Goal: Transaction & Acquisition: Book appointment/travel/reservation

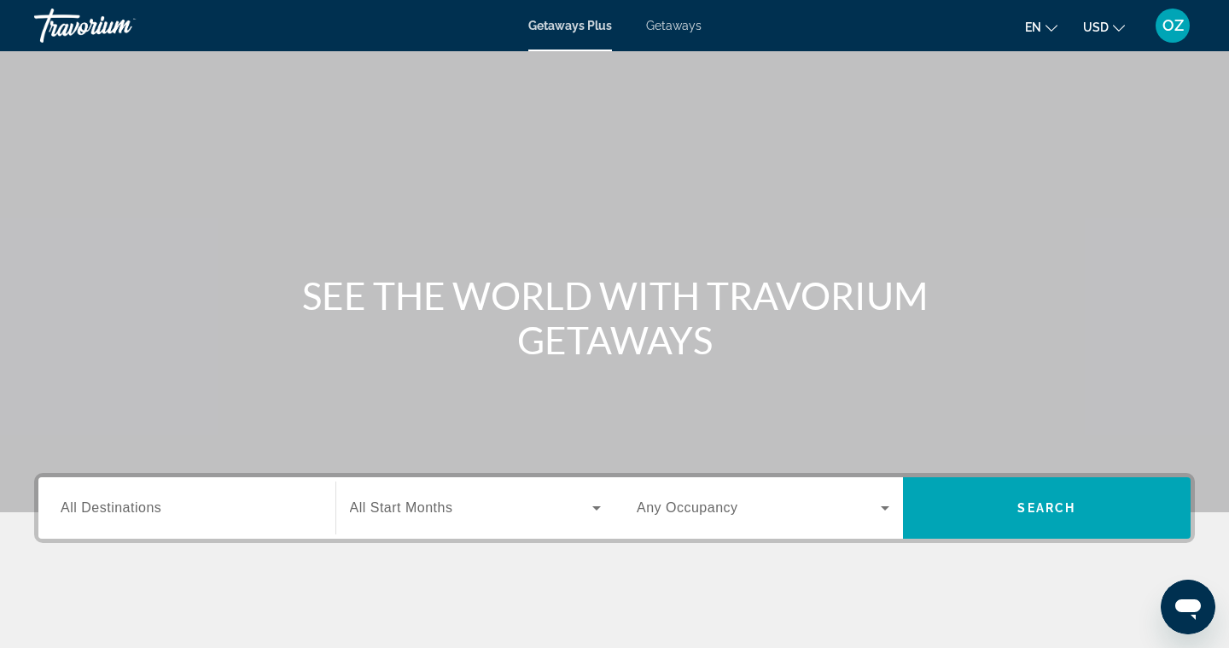
click at [690, 22] on span "Getaways" at bounding box center [673, 26] width 55 height 14
click at [240, 500] on input "Destination All Destinations" at bounding box center [187, 508] width 253 height 20
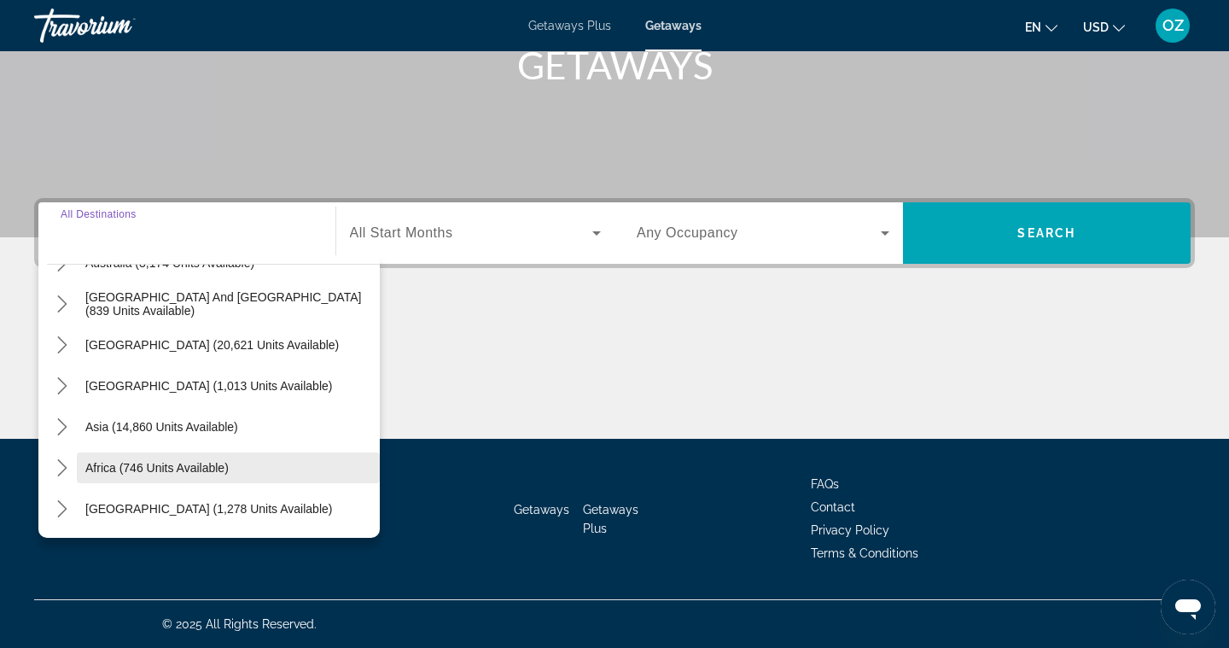
scroll to position [275, 0]
click at [67, 510] on icon "Toggle Middle East (1,278 units available) submenu" at bounding box center [62, 508] width 17 height 17
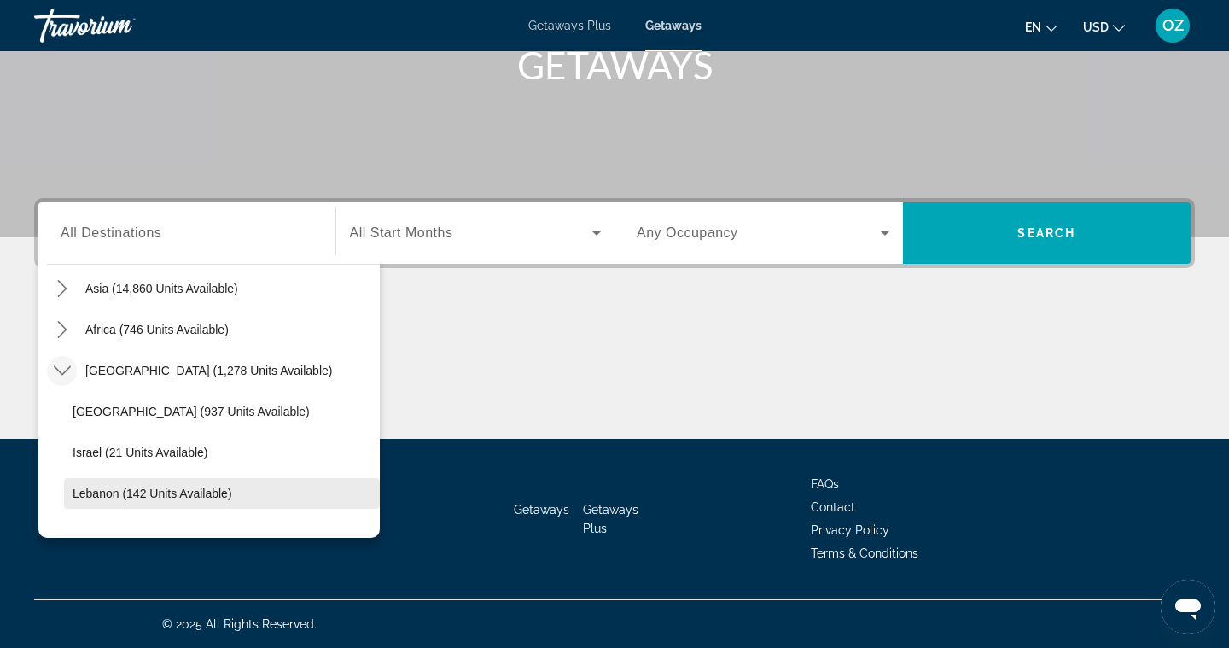
scroll to position [392, 0]
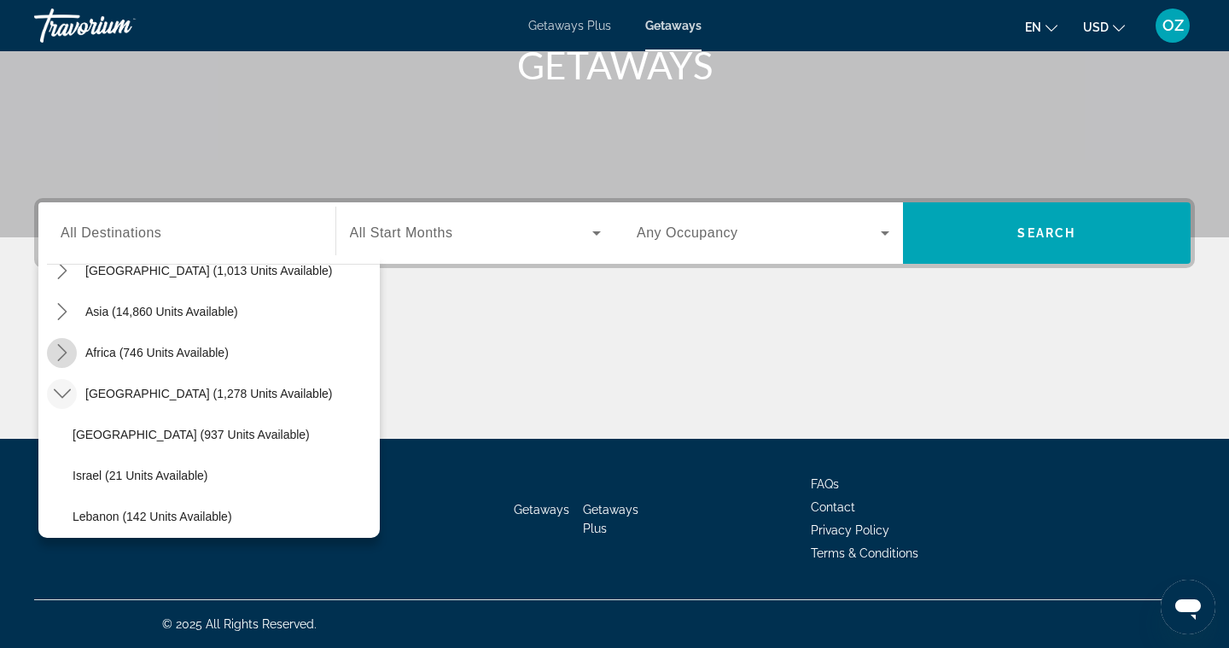
click at [64, 354] on icon "Toggle Africa (746 units available) submenu" at bounding box center [61, 352] width 9 height 17
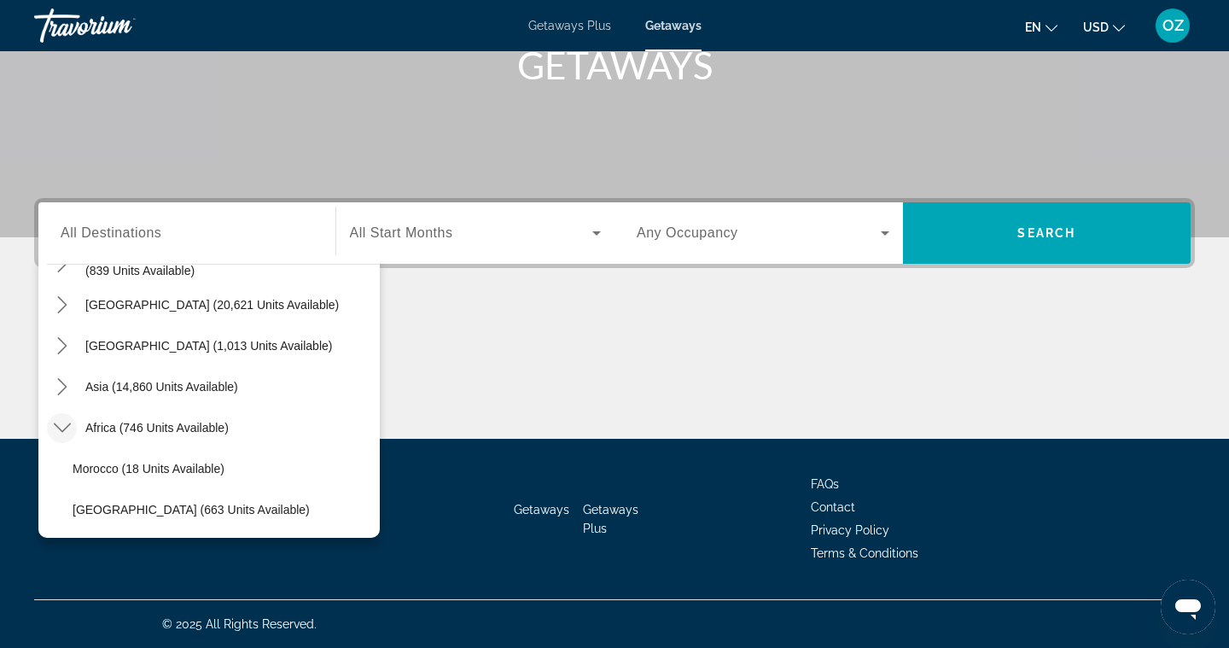
scroll to position [314, 0]
click at [62, 392] on icon "Toggle Asia (14,860 units available) submenu" at bounding box center [62, 389] width 17 height 17
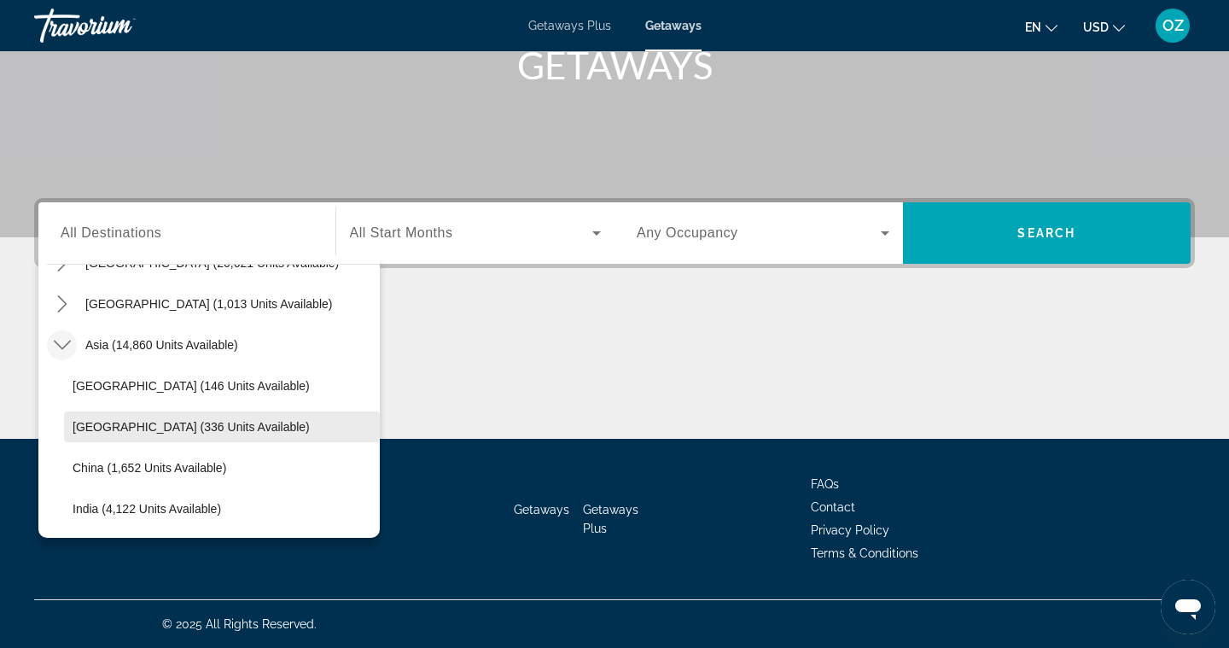
scroll to position [357, 0]
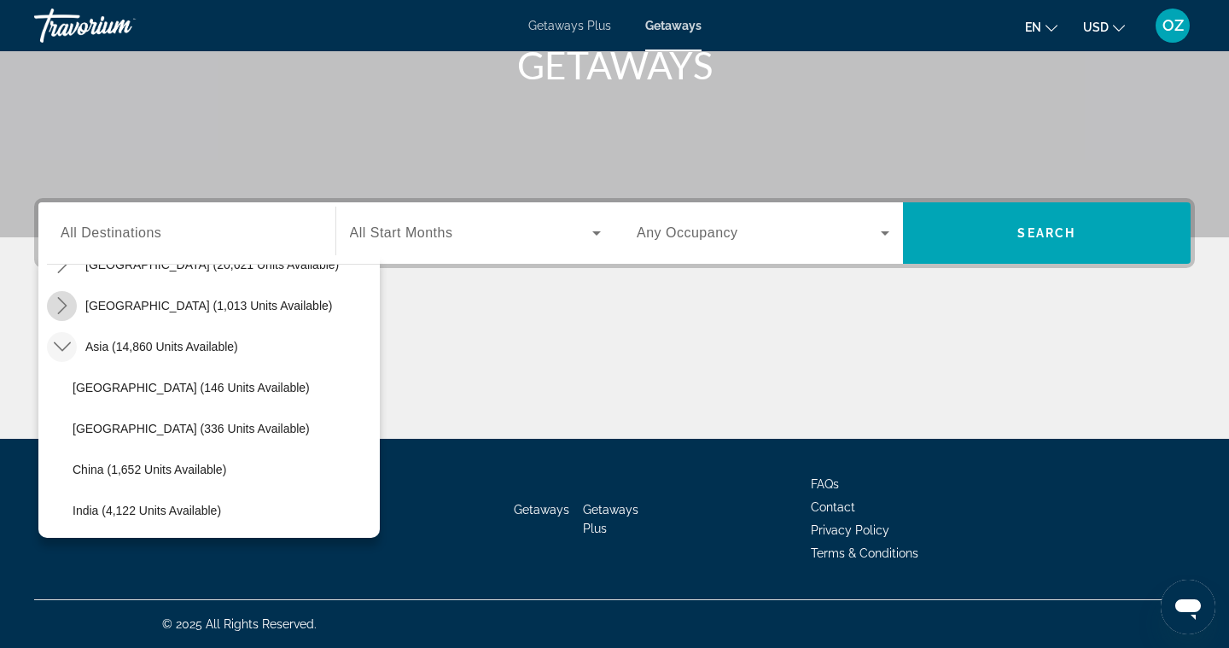
click at [62, 309] on icon "Toggle Central America (1,013 units available) submenu" at bounding box center [61, 305] width 9 height 17
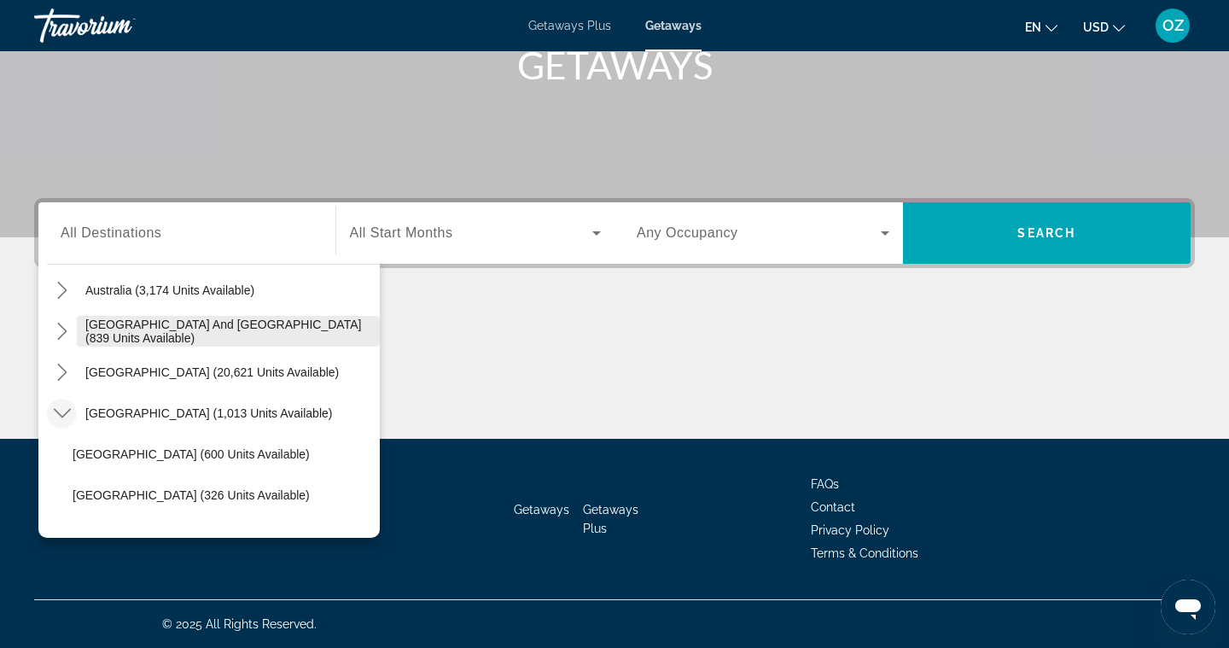
scroll to position [247, 0]
click at [67, 334] on icon "Toggle South Pacific and Oceania (839 units available) submenu" at bounding box center [61, 332] width 9 height 17
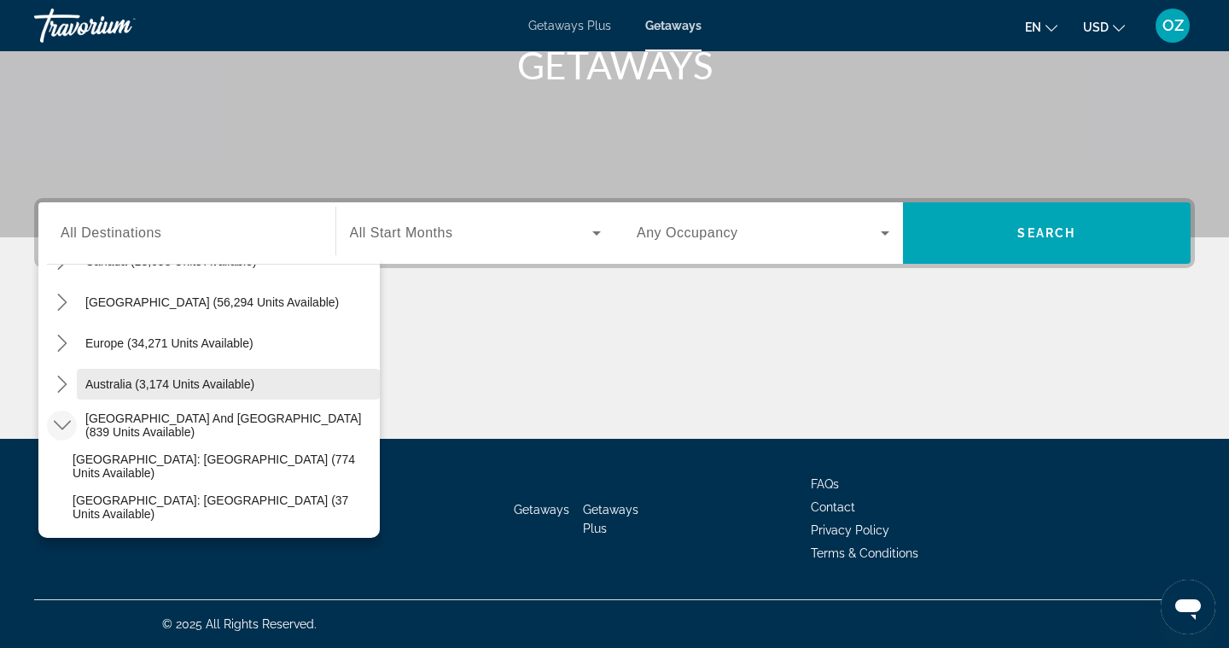
scroll to position [152, 0]
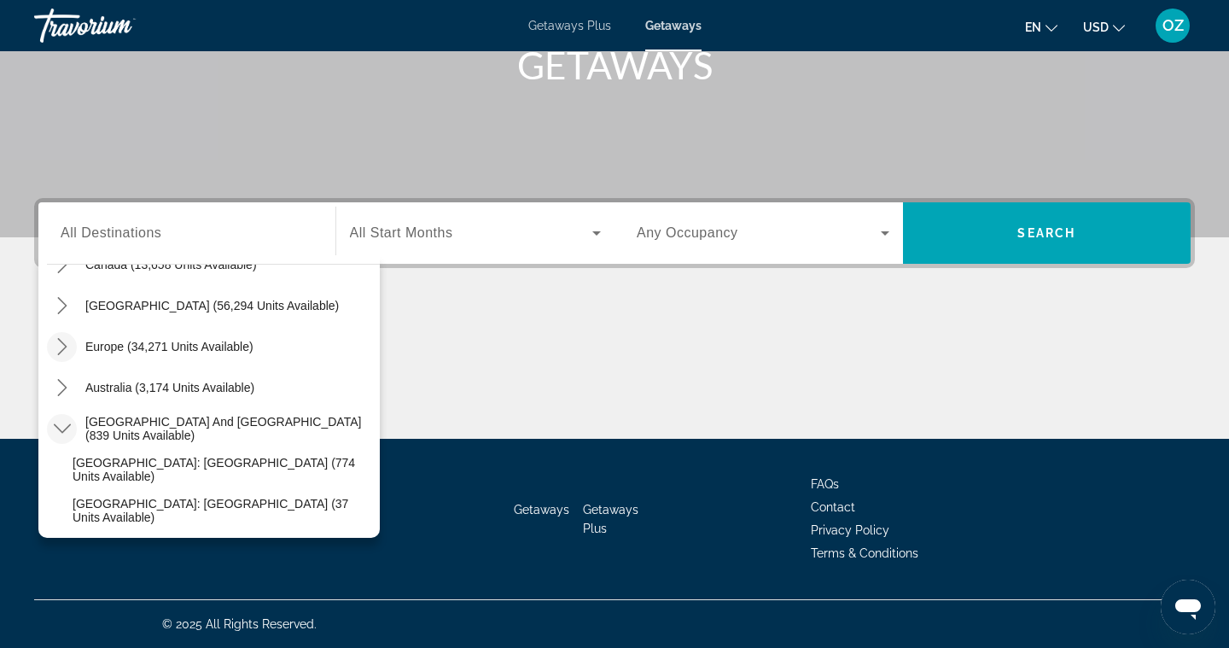
click at [63, 344] on icon "Toggle Europe (34,271 units available) submenu" at bounding box center [61, 346] width 9 height 17
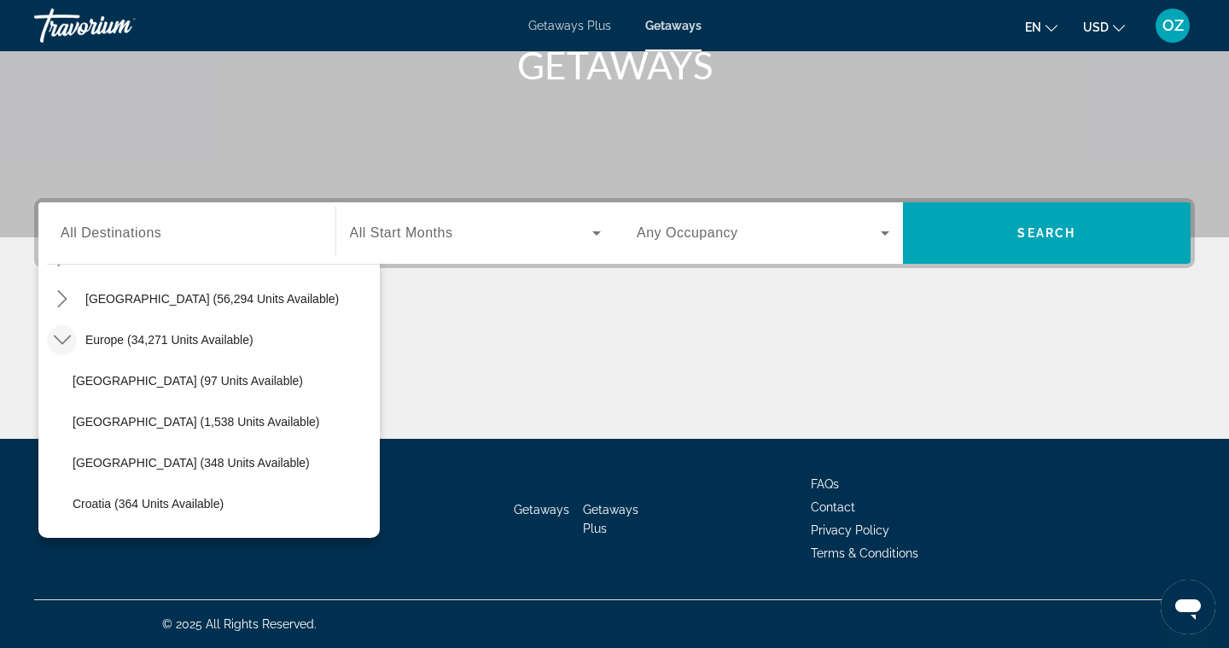
scroll to position [134, 0]
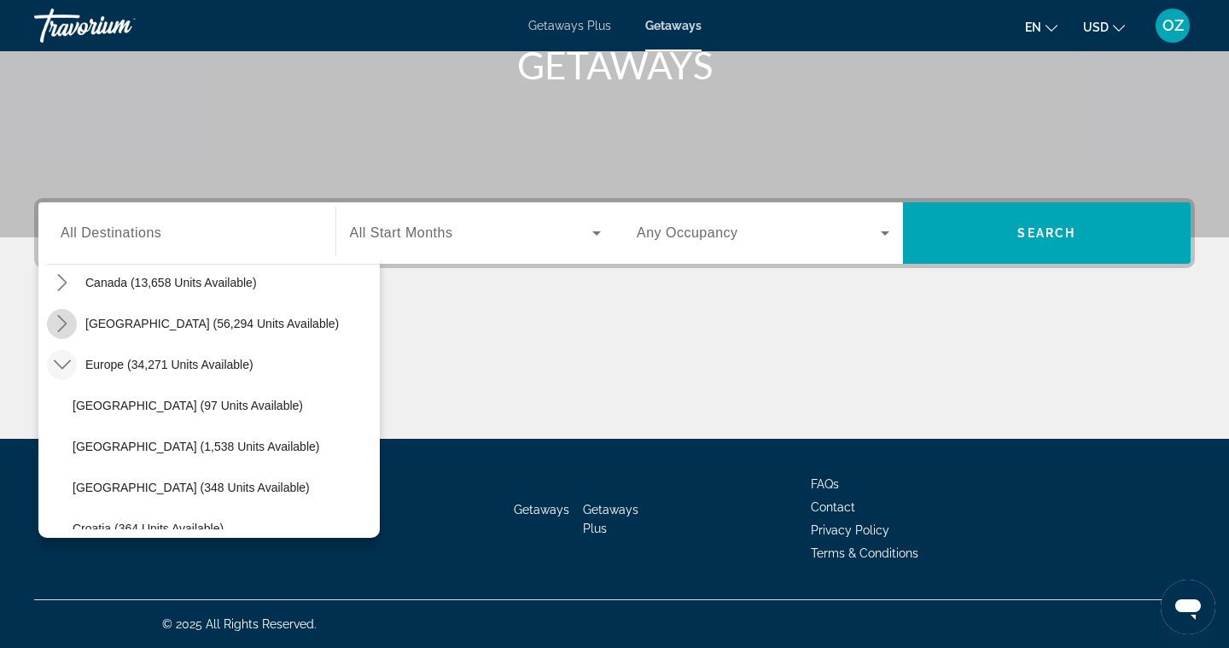
click at [64, 323] on icon "Toggle Caribbean & Atlantic Islands (56,294 units available) submenu" at bounding box center [62, 323] width 17 height 17
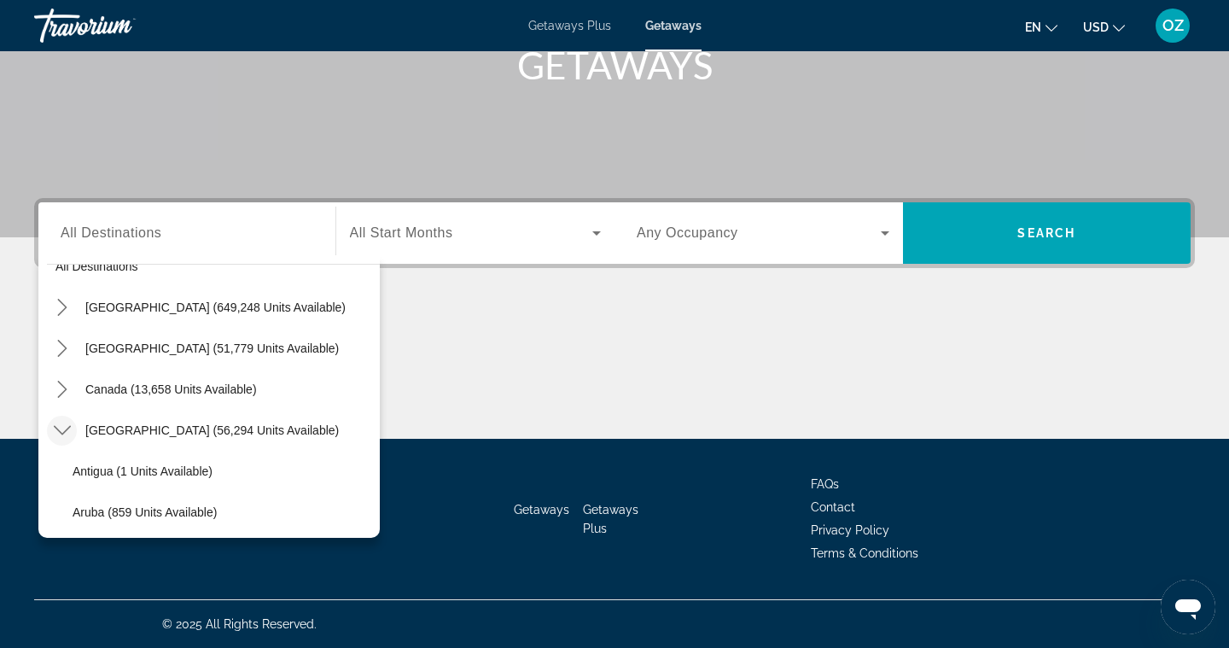
scroll to position [26, 0]
click at [62, 437] on icon "Toggle Caribbean & Atlantic Islands (56,294 units available) submenu" at bounding box center [62, 430] width 17 height 17
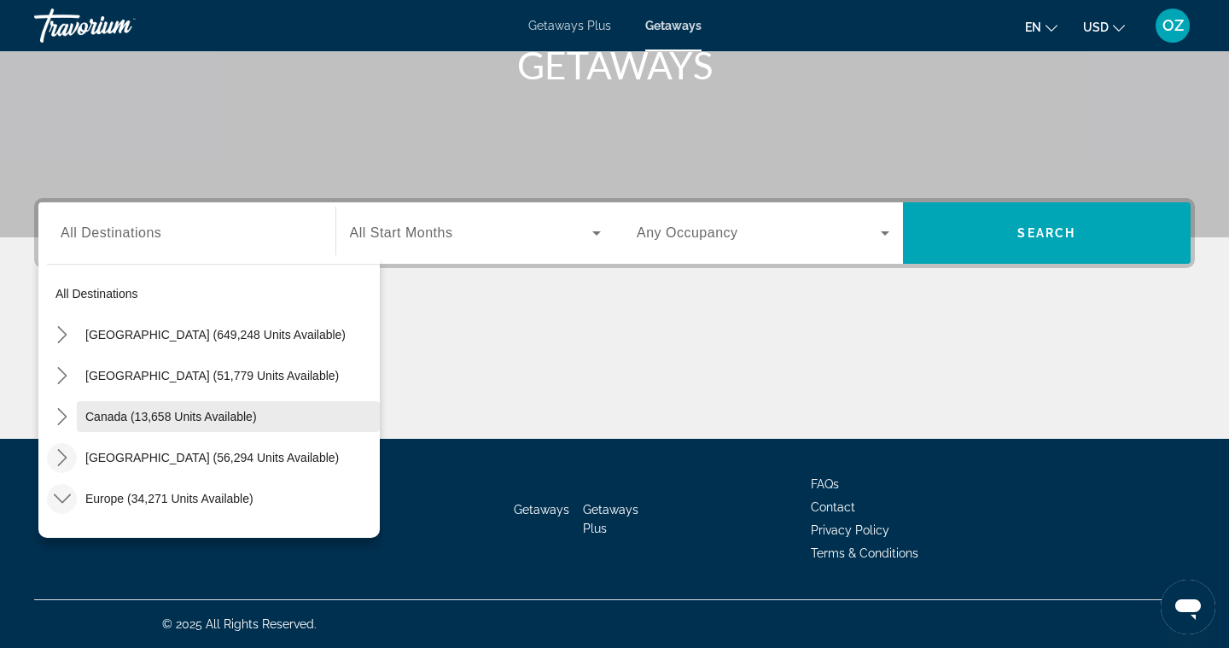
scroll to position [0, 0]
click at [582, 29] on span "Getaways Plus" at bounding box center [569, 26] width 83 height 14
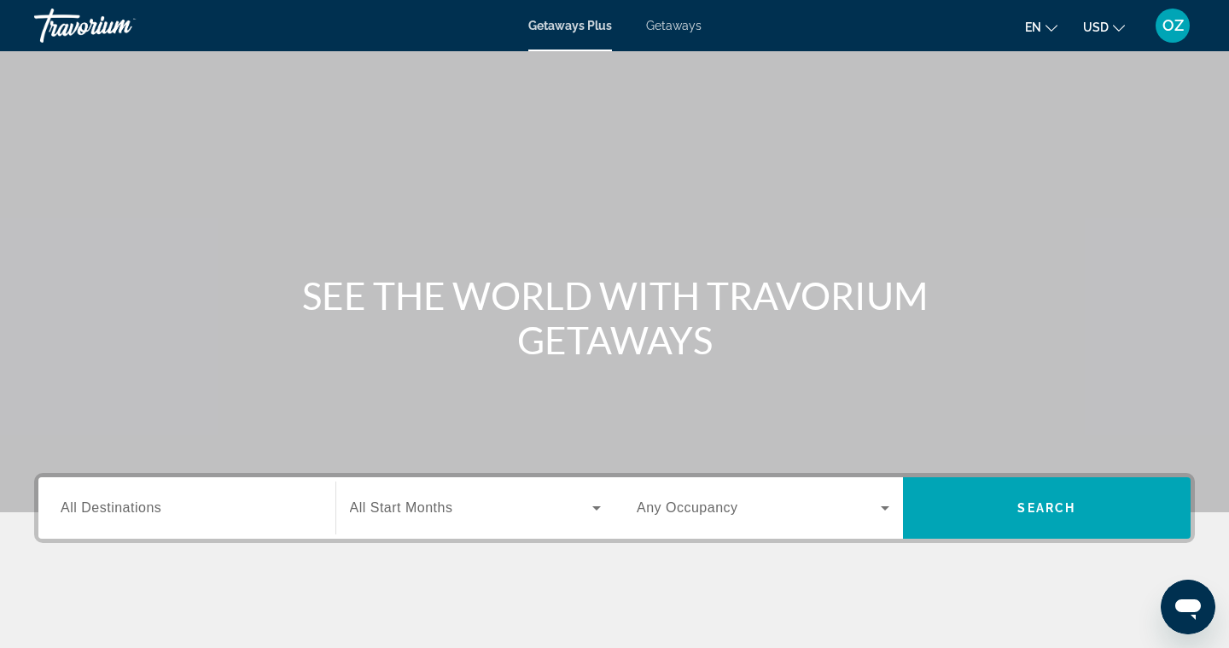
click at [247, 504] on input "Destination All Destinations" at bounding box center [187, 508] width 253 height 20
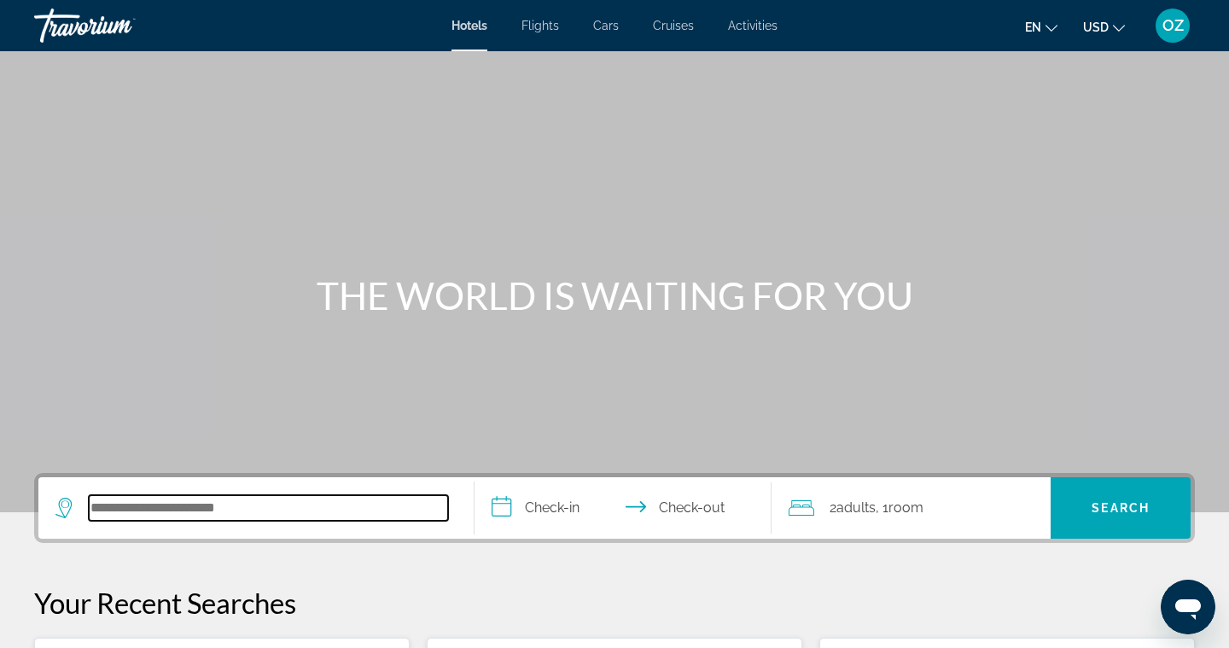
click at [197, 504] on input "Search hotel destination" at bounding box center [268, 508] width 359 height 26
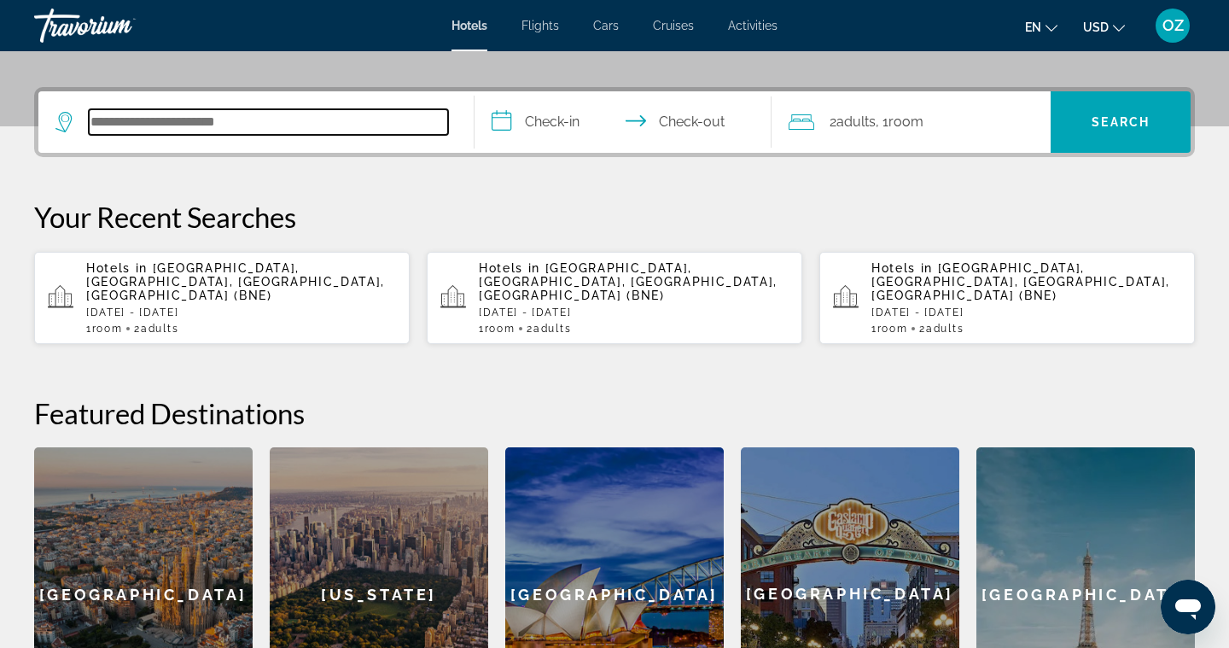
scroll to position [417, 0]
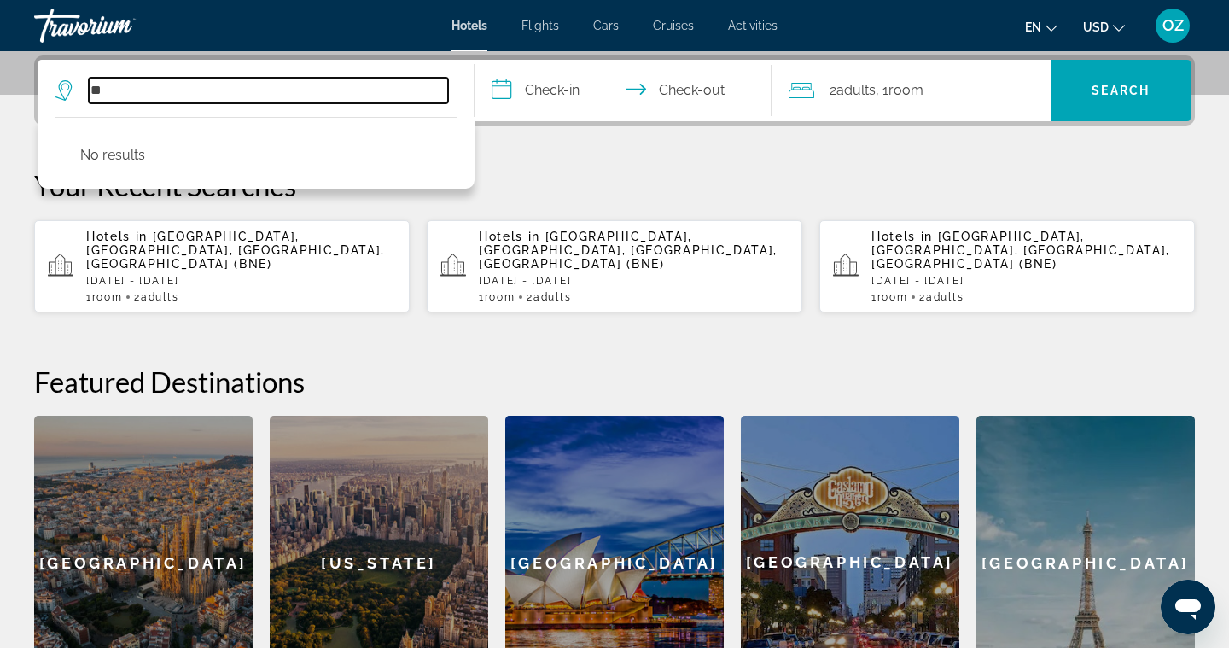
type input "*"
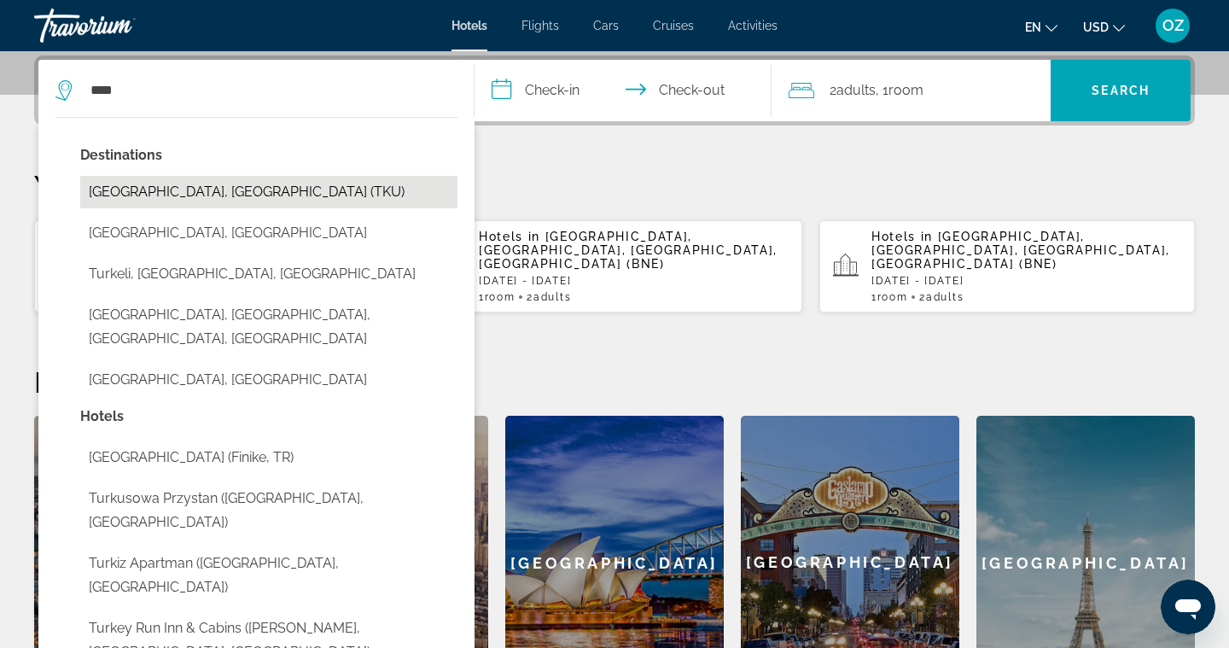
drag, startPoint x: 277, startPoint y: 92, endPoint x: 136, endPoint y: 193, distance: 173.8
click at [136, 193] on button "Turku, Finland (TKU)" at bounding box center [268, 192] width 377 height 32
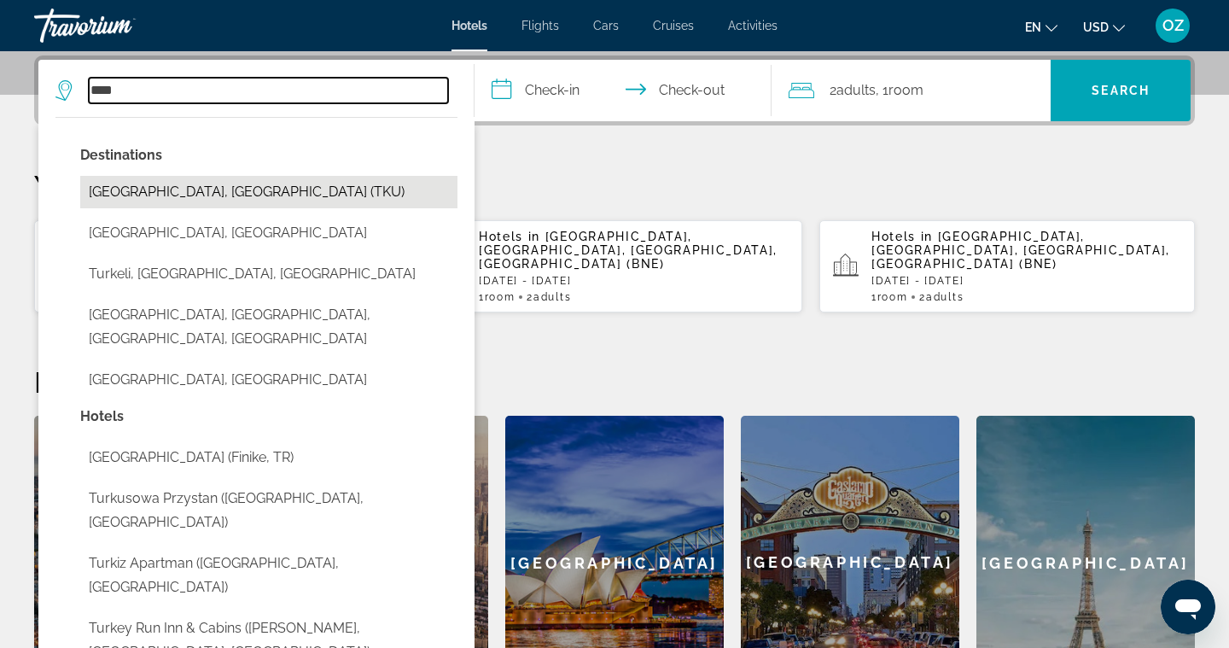
type input "**********"
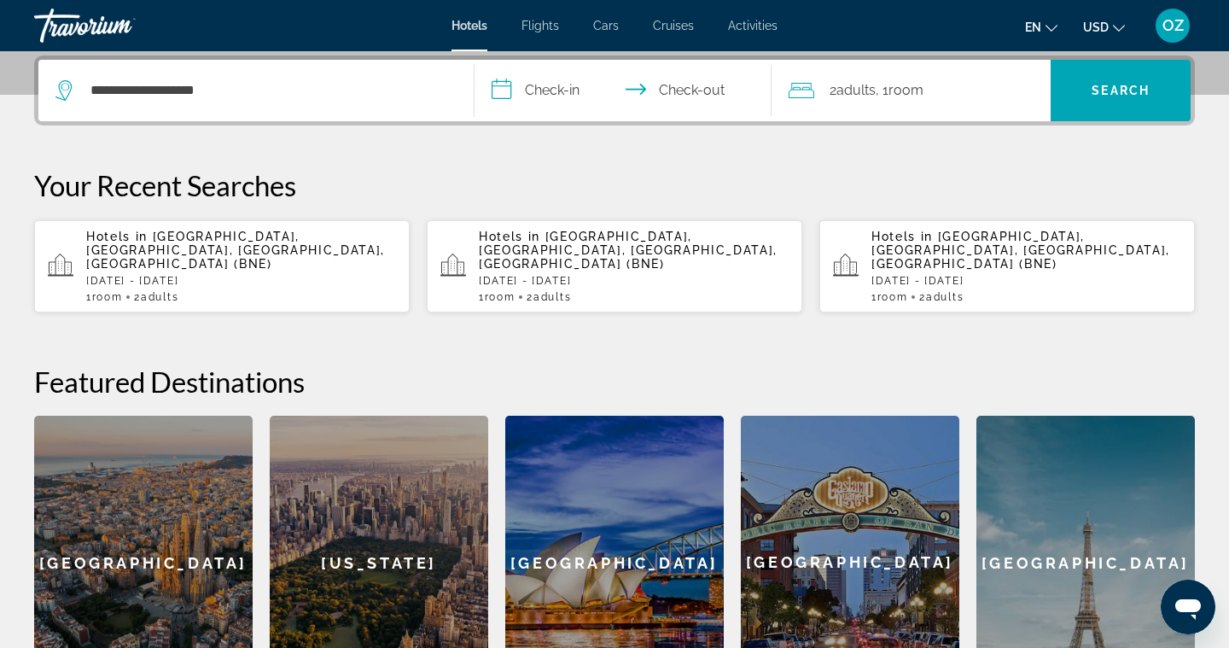
click at [511, 92] on input "**********" at bounding box center [627, 93] width 304 height 67
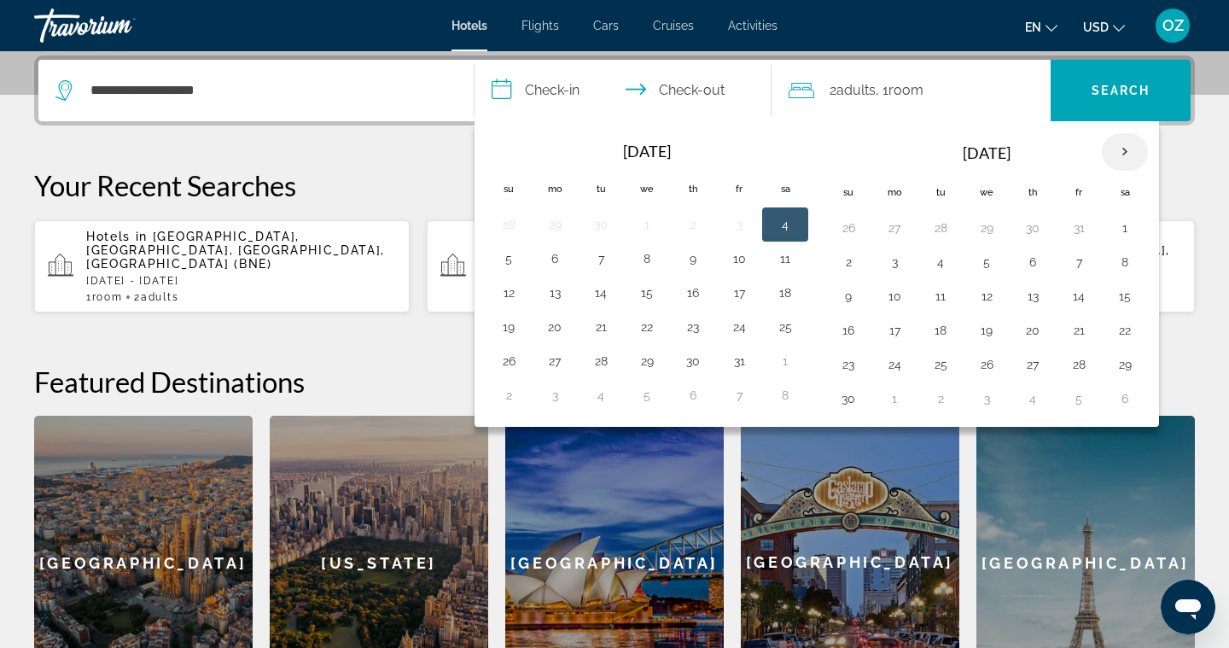
click at [1132, 152] on th "Next month" at bounding box center [1125, 152] width 46 height 38
click at [894, 333] on button "22" at bounding box center [894, 330] width 27 height 24
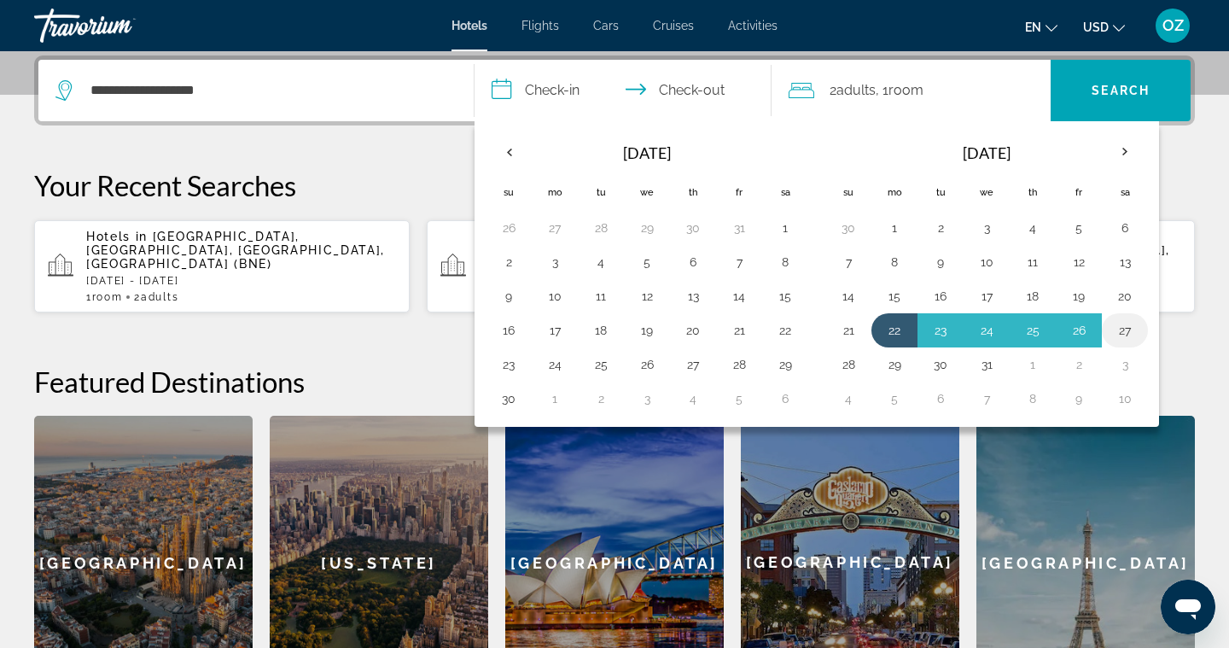
click at [1122, 329] on button "27" at bounding box center [1124, 330] width 27 height 24
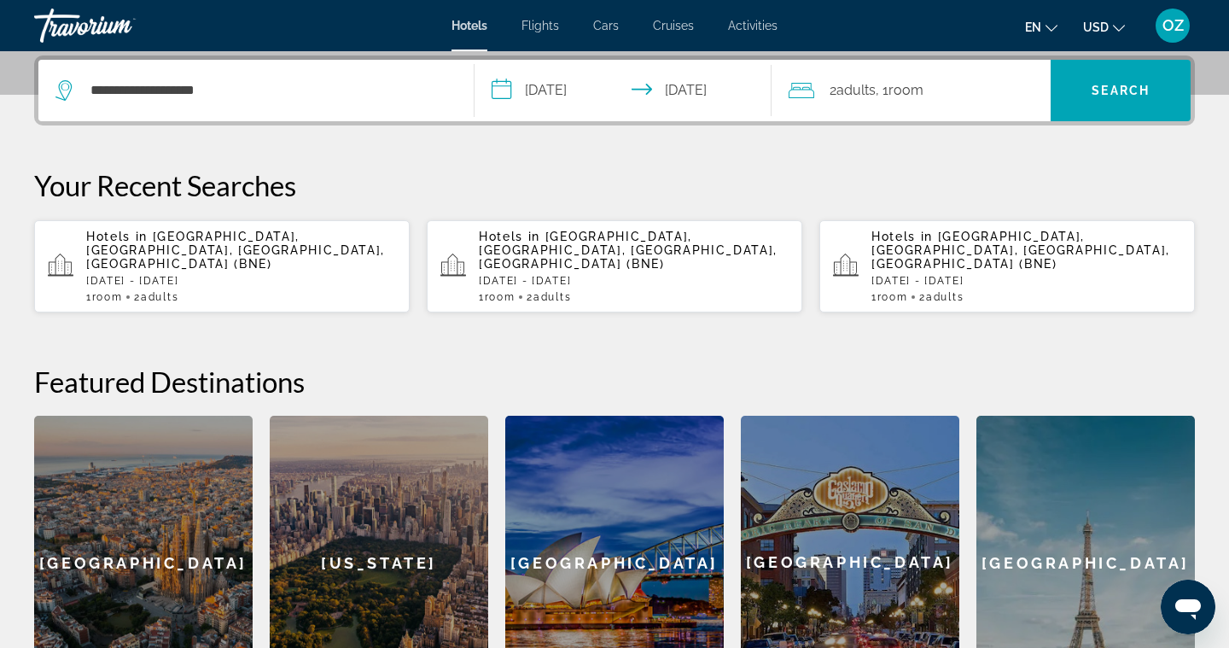
click at [644, 91] on input "**********" at bounding box center [627, 93] width 304 height 67
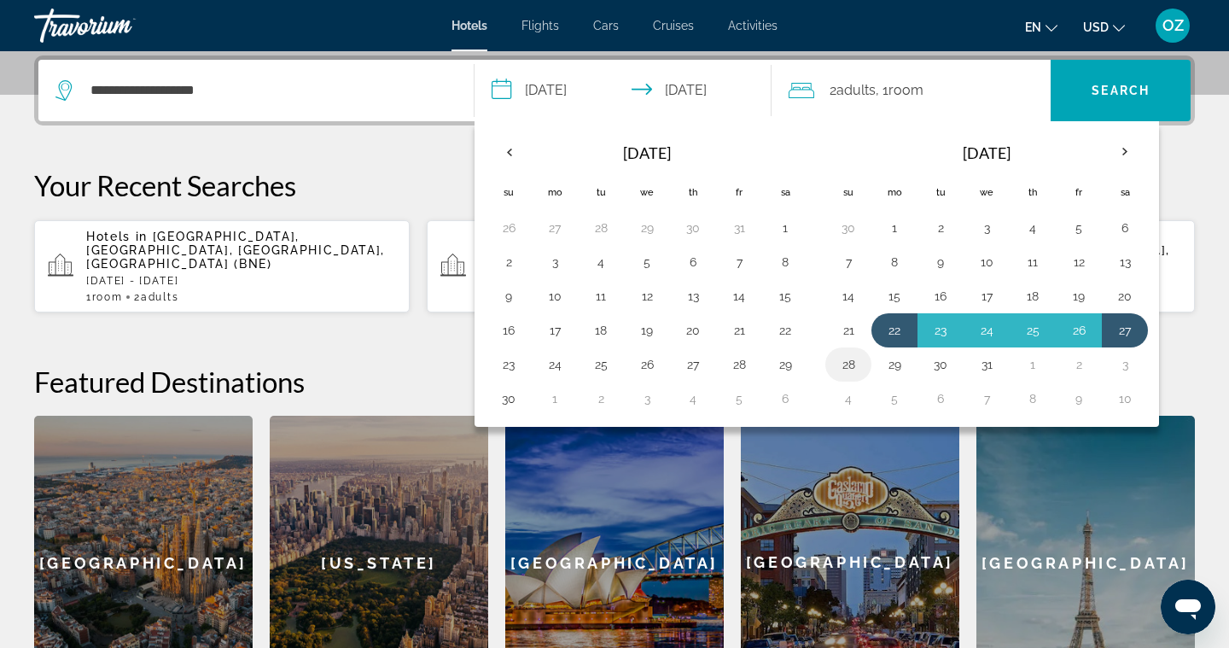
click at [850, 363] on button "28" at bounding box center [848, 364] width 27 height 24
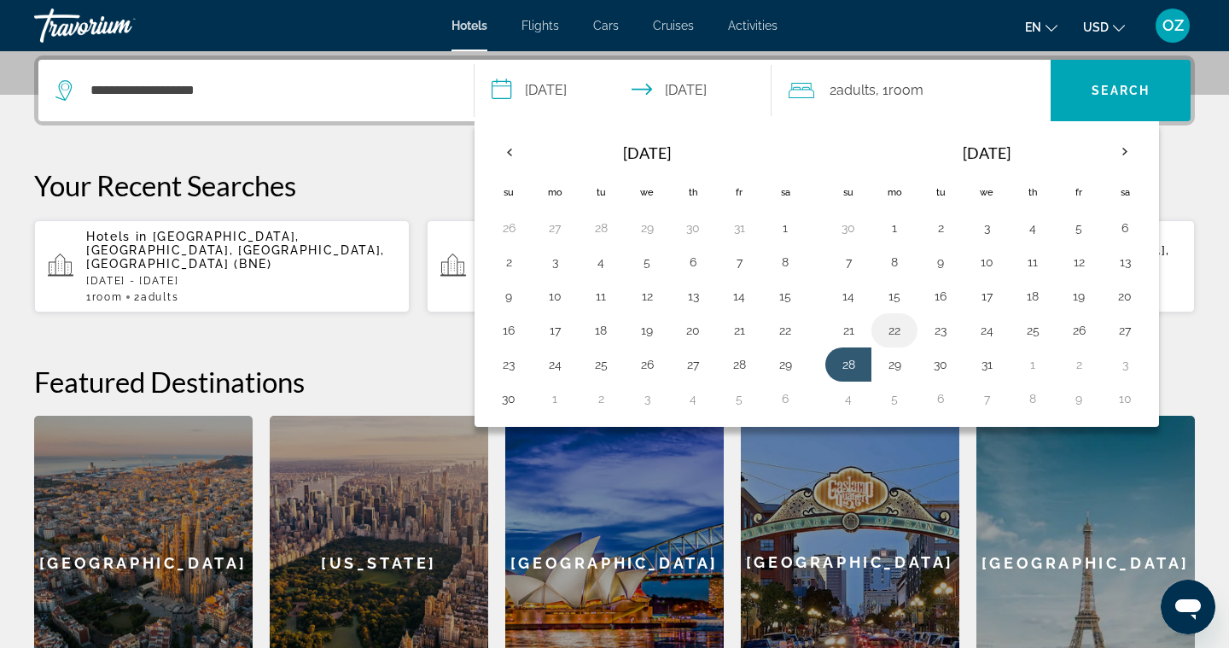
click at [892, 335] on button "22" at bounding box center [894, 330] width 27 height 24
type input "**********"
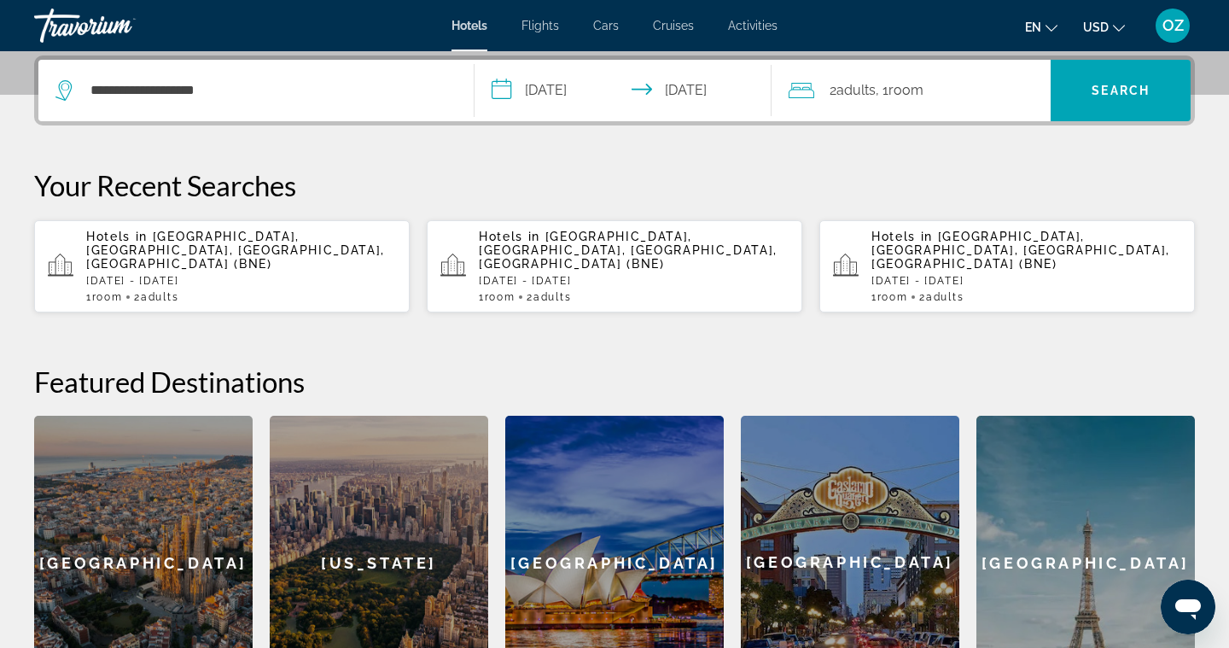
click at [707, 88] on input "**********" at bounding box center [627, 93] width 304 height 67
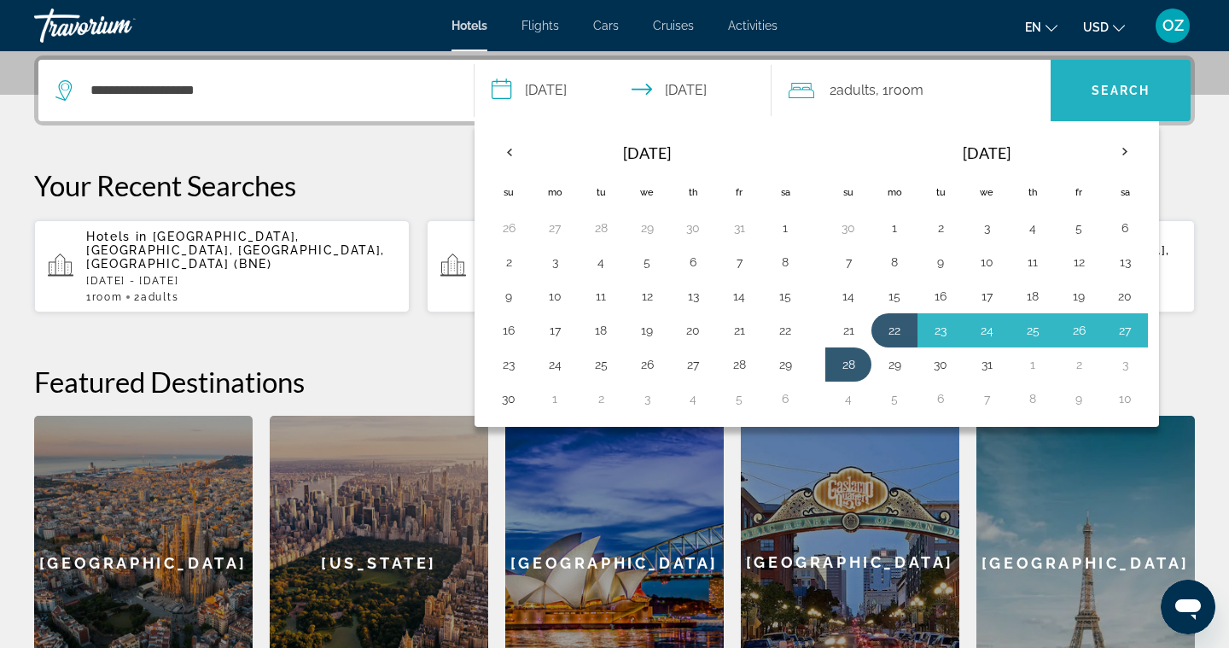
click at [1119, 90] on span "Search" at bounding box center [1121, 91] width 58 height 14
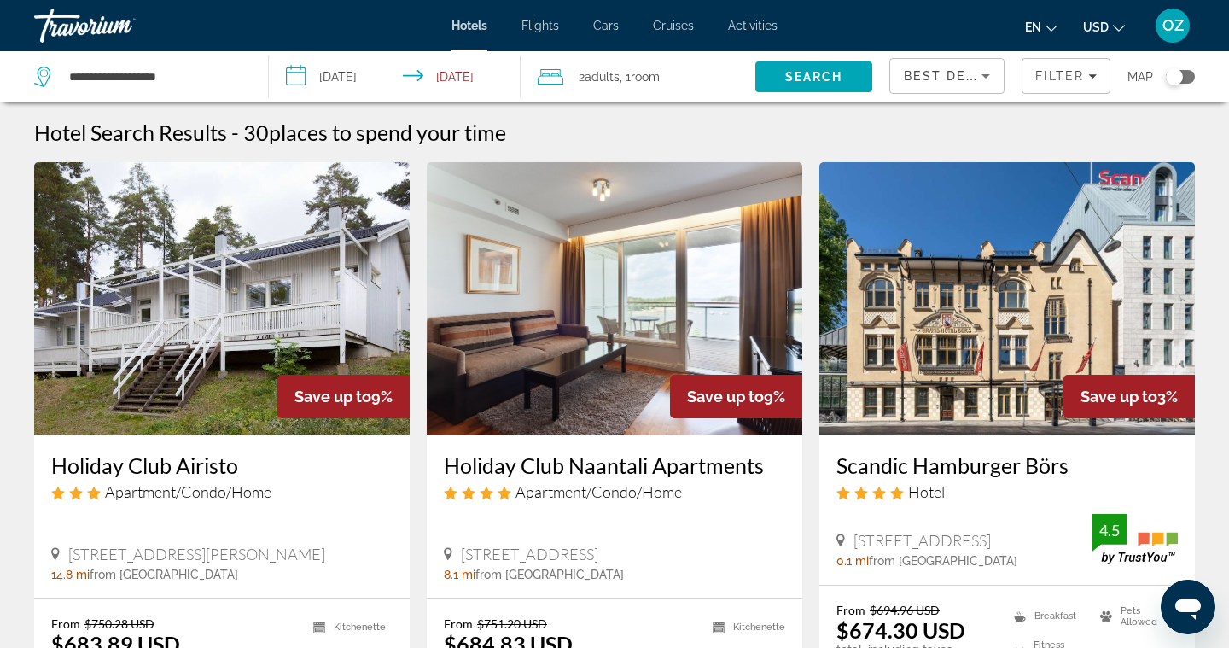
click at [306, 73] on input "**********" at bounding box center [398, 79] width 259 height 56
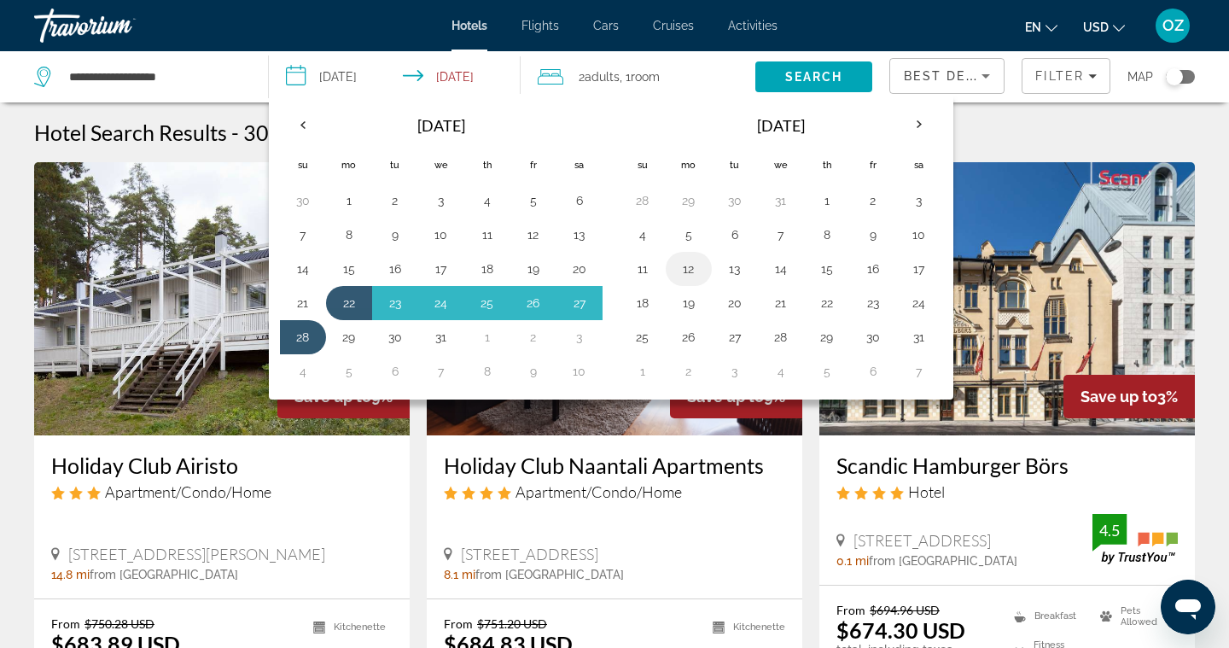
click at [691, 271] on button "12" at bounding box center [688, 269] width 27 height 24
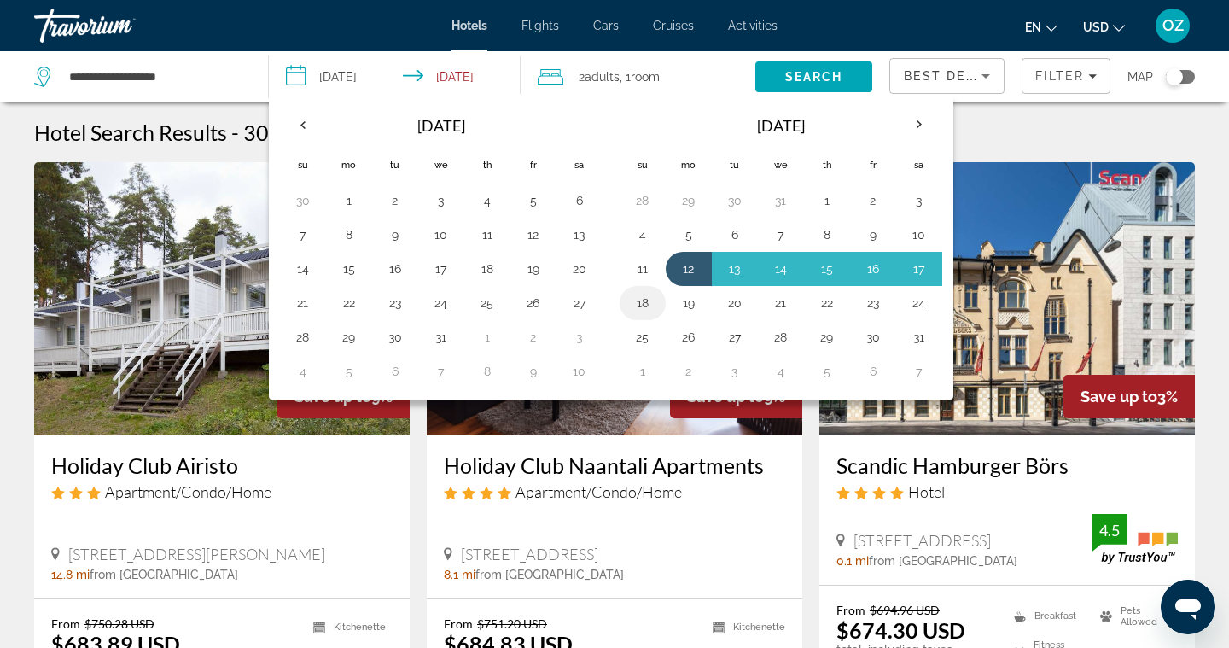
click at [649, 306] on button "18" at bounding box center [642, 303] width 27 height 24
type input "**********"
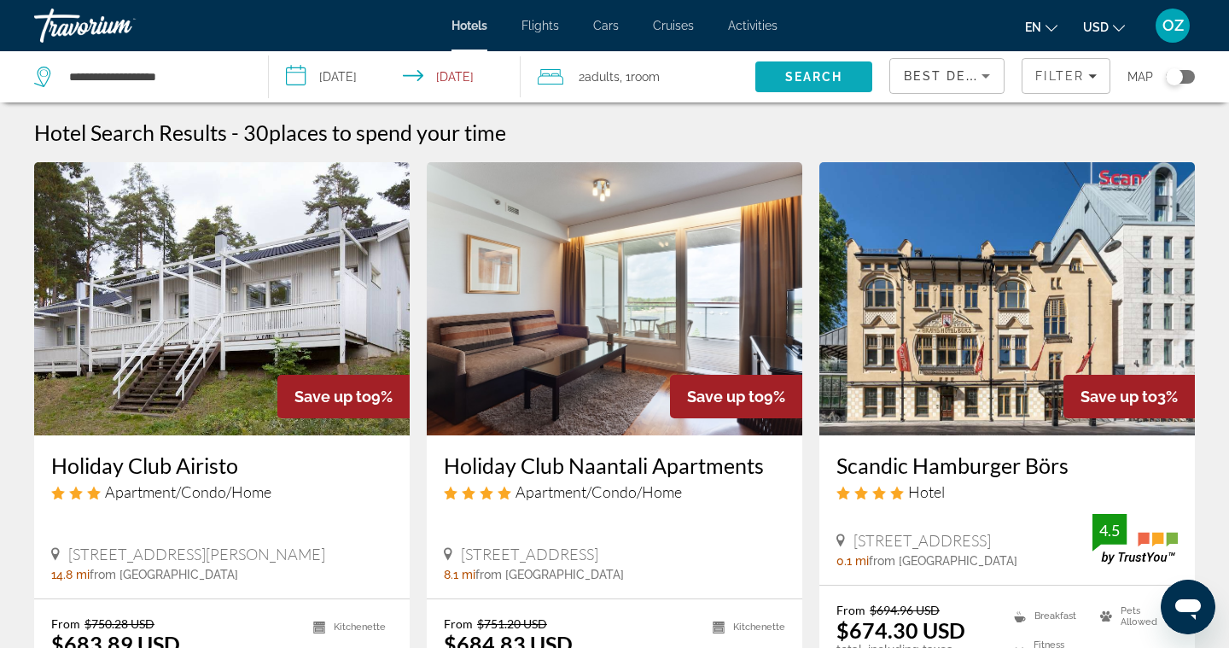
click at [824, 75] on span "Search" at bounding box center [814, 77] width 58 height 14
